Goal: Transaction & Acquisition: Book appointment/travel/reservation

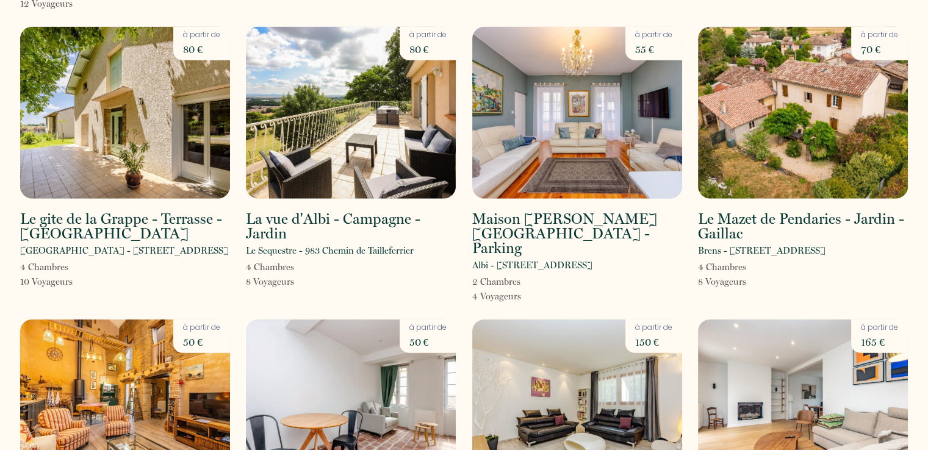
scroll to position [2974, 0]
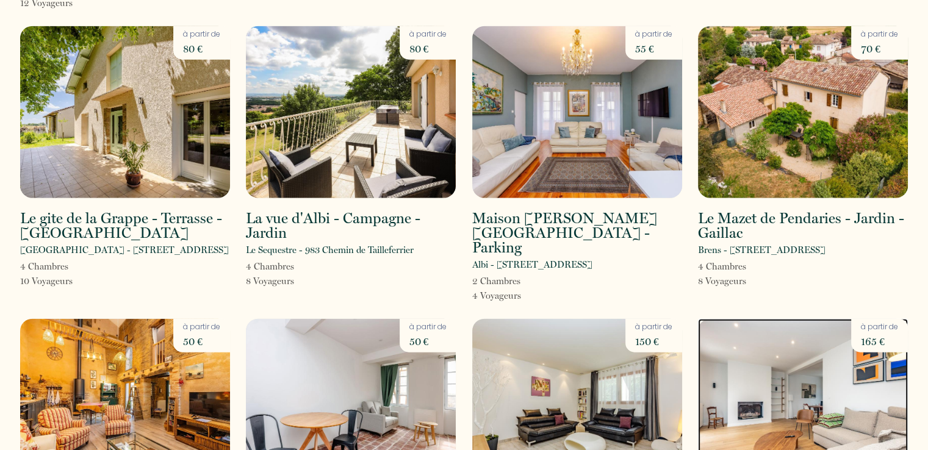
click at [805, 319] on img at bounding box center [803, 405] width 210 height 172
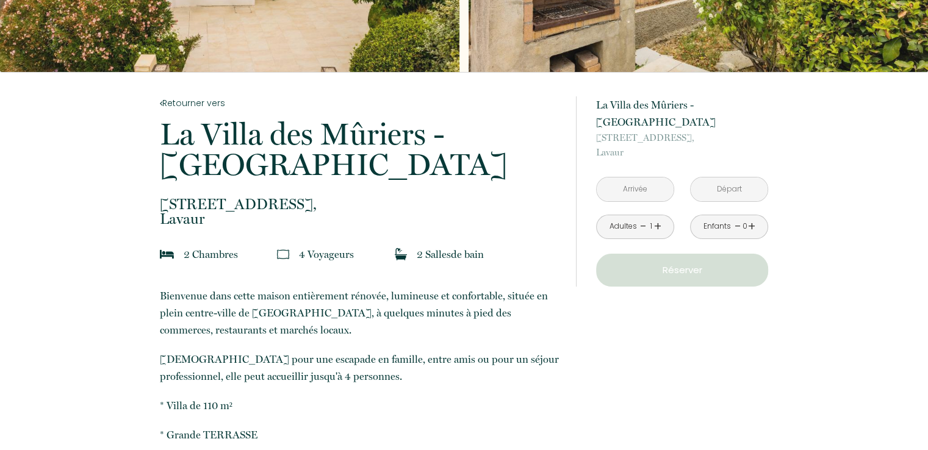
scroll to position [140, 0]
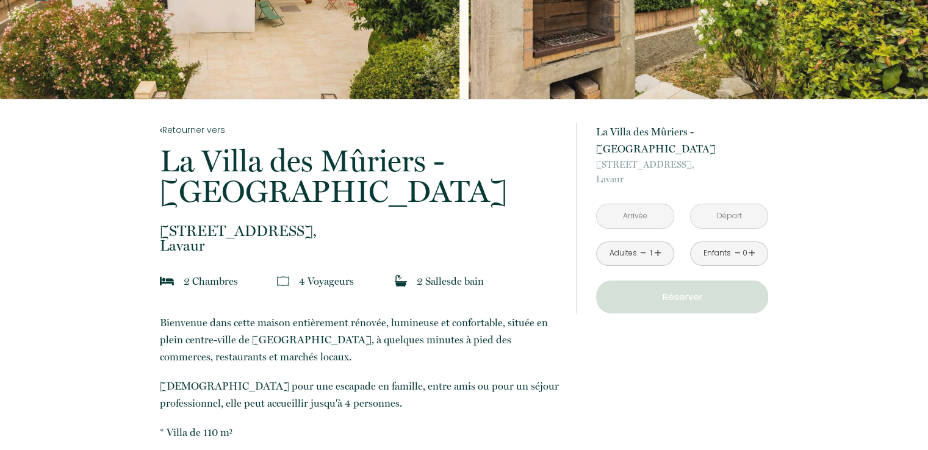
click at [639, 204] on input "text" at bounding box center [634, 216] width 77 height 24
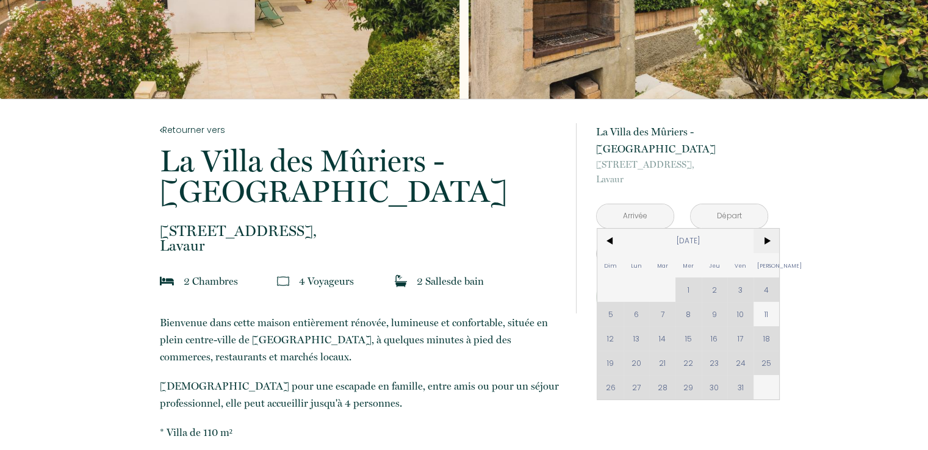
click at [768, 229] on span ">" at bounding box center [766, 241] width 26 height 24
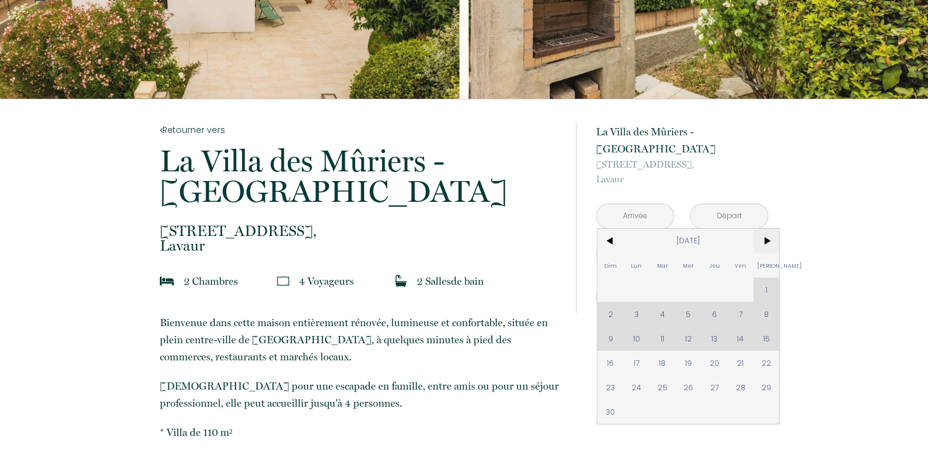
click at [764, 229] on span ">" at bounding box center [766, 241] width 26 height 24
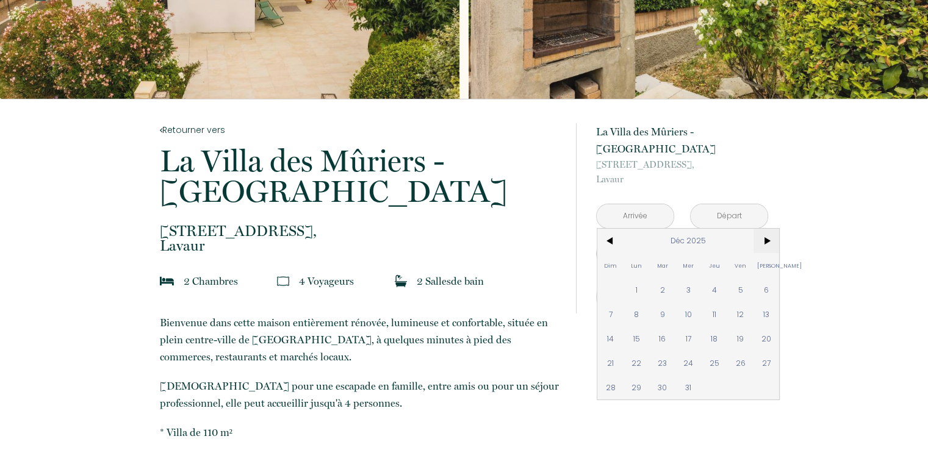
click at [764, 229] on span ">" at bounding box center [766, 241] width 26 height 24
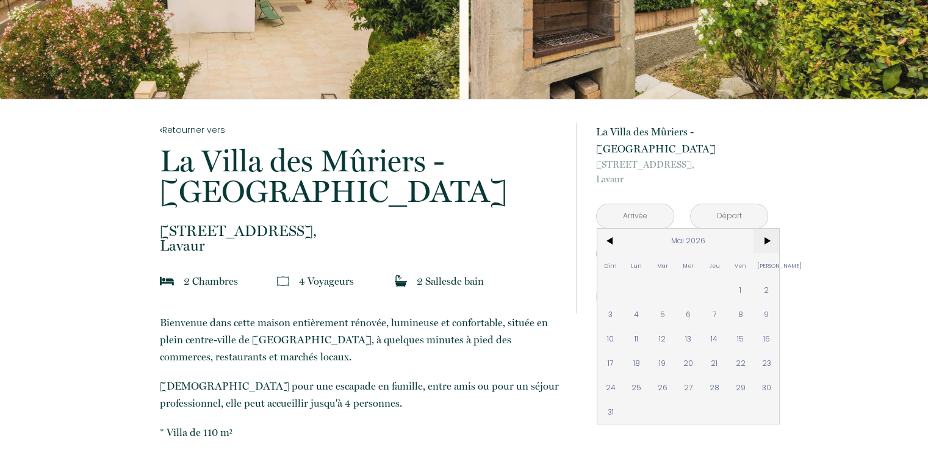
click at [764, 229] on span ">" at bounding box center [766, 241] width 26 height 24
click at [739, 278] on span "3" at bounding box center [740, 290] width 26 height 24
click at [738, 296] on div "à partir de 165 € La [GEOGRAPHIC_DATA] - [GEOGRAPHIC_DATA] - Lavaur [STREET_ADD…" at bounding box center [672, 218] width 192 height 239
type input "[DATE]"
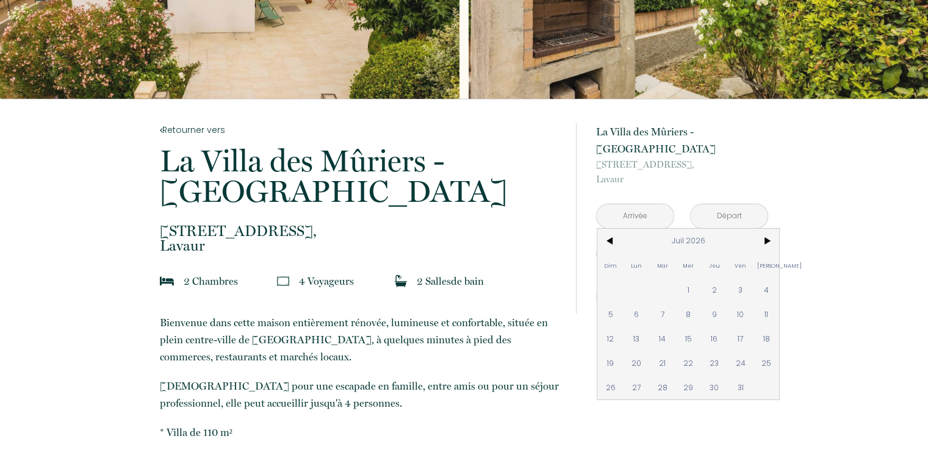
type input "[DATE]"
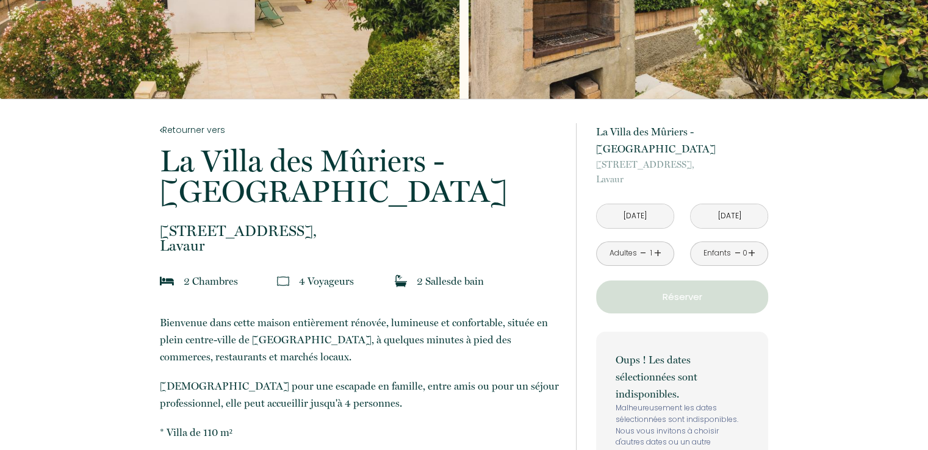
click at [658, 244] on link "+" at bounding box center [657, 253] width 7 height 19
click at [687, 290] on p "Réserver" at bounding box center [681, 297] width 163 height 15
click at [686, 287] on button "Réserver" at bounding box center [682, 297] width 172 height 33
